Goal: Answer question/provide support

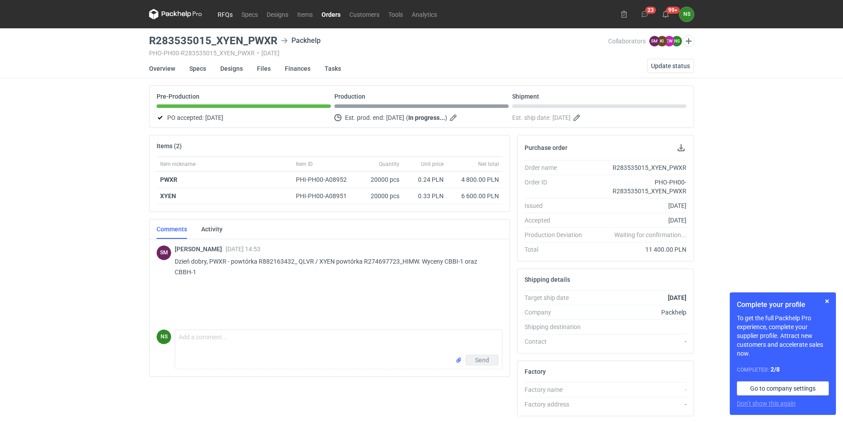
click at [224, 14] on link "RFQs" at bounding box center [225, 14] width 24 height 11
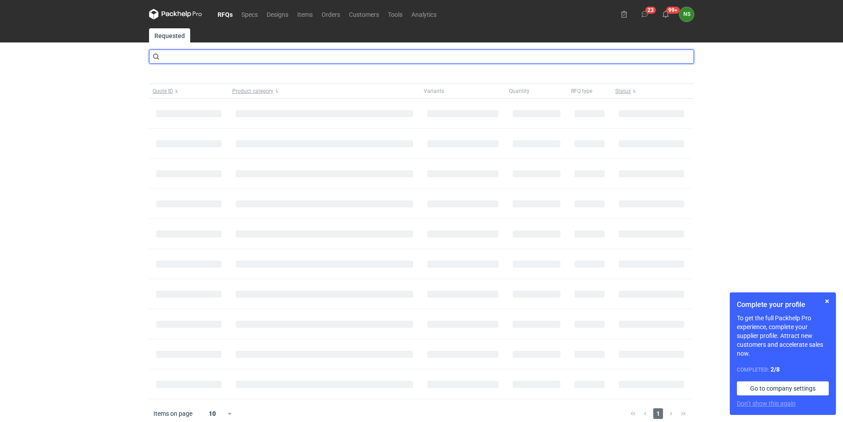
click at [231, 59] on input "text" at bounding box center [421, 57] width 545 height 14
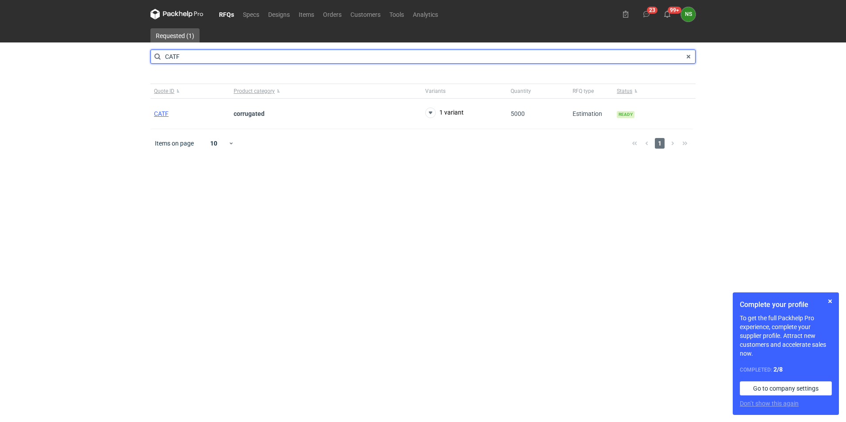
type input "CATF"
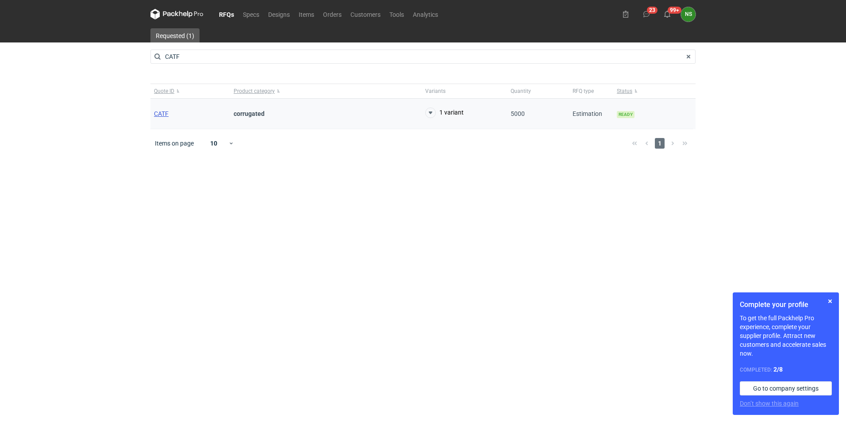
click at [166, 114] on span "CATF" at bounding box center [161, 113] width 15 height 7
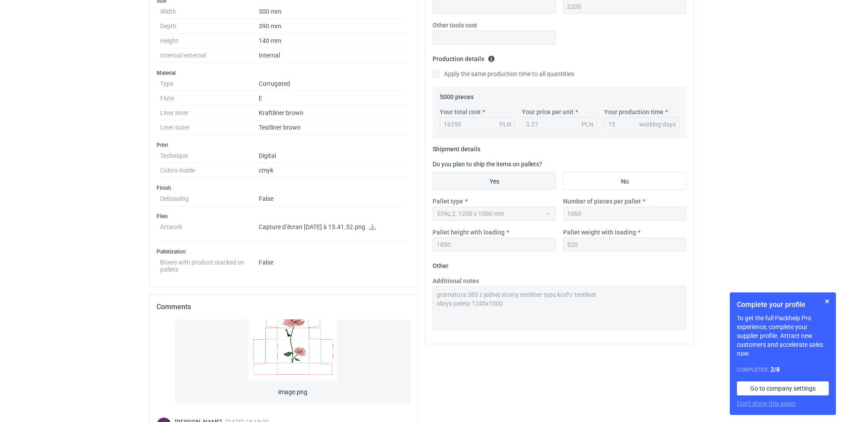
scroll to position [346, 0]
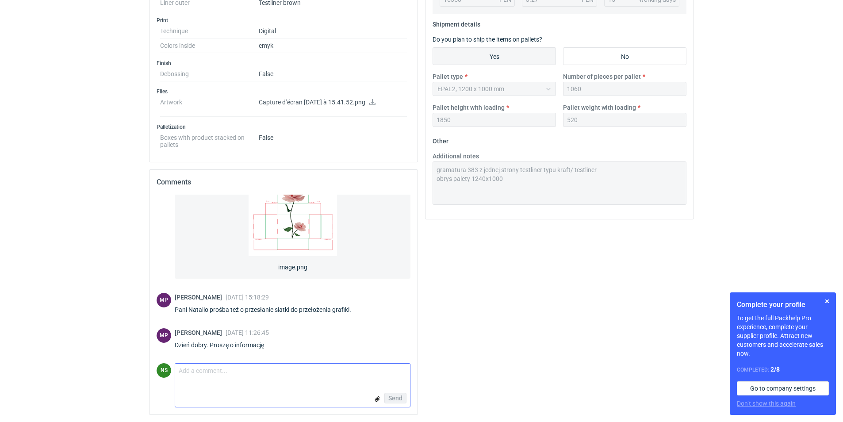
click at [239, 378] on textarea "Comment message" at bounding box center [292, 373] width 235 height 19
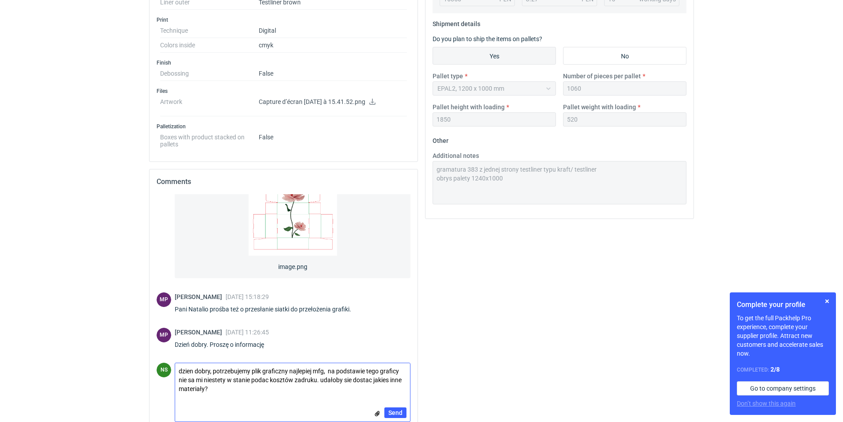
scroll to position [0, 0]
type textarea "dzień dobry, potrzebujemy plik graficzny najlepiej mfg, na podstawie tego grafi…"
click at [396, 412] on span "Send" at bounding box center [395, 413] width 14 height 6
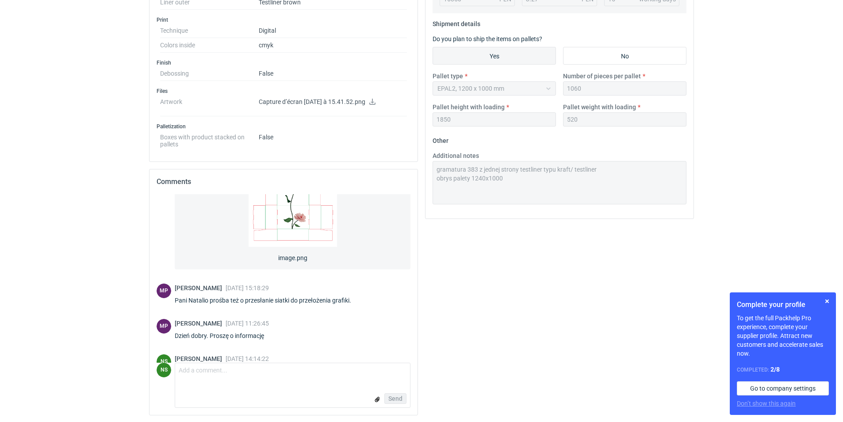
scroll to position [277, 0]
